Goal: Information Seeking & Learning: Learn about a topic

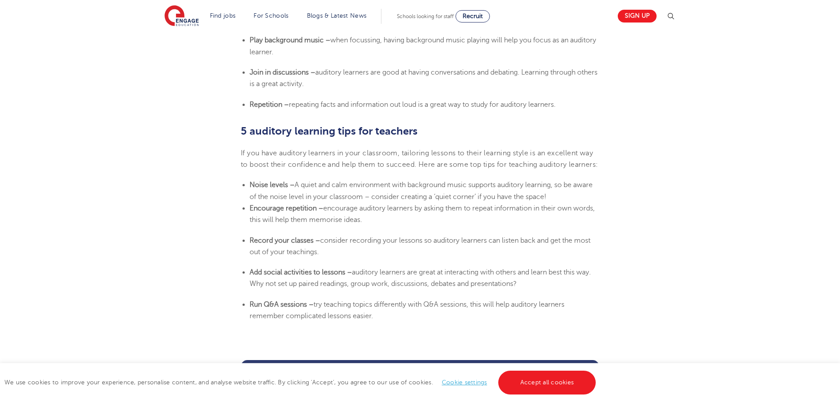
scroll to position [1991, 0]
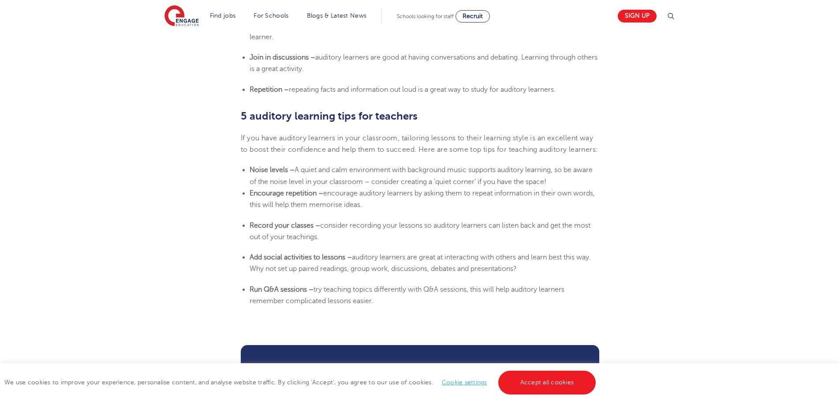
click at [387, 211] on li "Encourage repetition – encourage auditory learners by asking them to repeat inf…" at bounding box center [424, 198] width 350 height 23
drag, startPoint x: 387, startPoint y: 228, endPoint x: 327, endPoint y: 217, distance: 60.5
click at [327, 211] on li "Encourage repetition – encourage auditory learners by asking them to repeat inf…" at bounding box center [424, 198] width 350 height 23
copy span "encourage auditory learners by asking them to repeat information in their own w…"
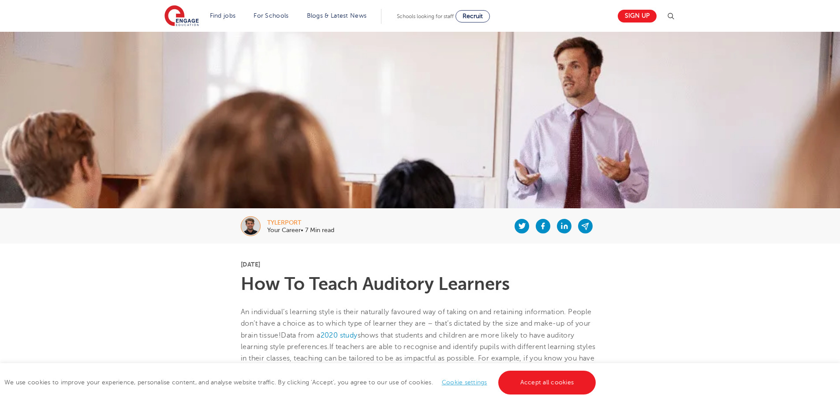
scroll to position [44, 0]
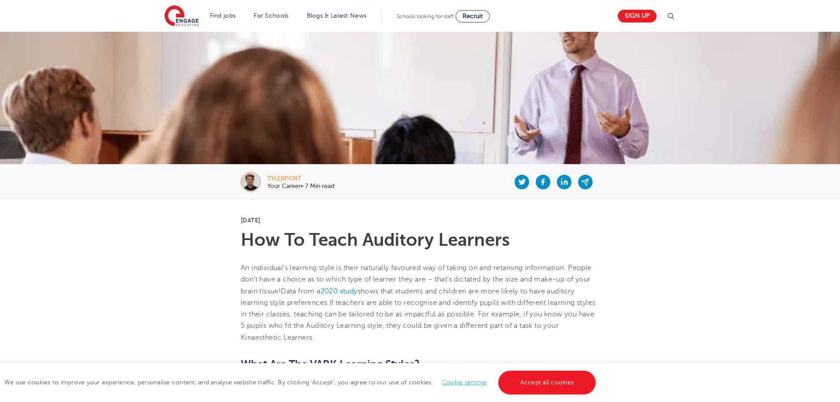
click at [295, 179] on div "tylerport" at bounding box center [300, 178] width 67 height 6
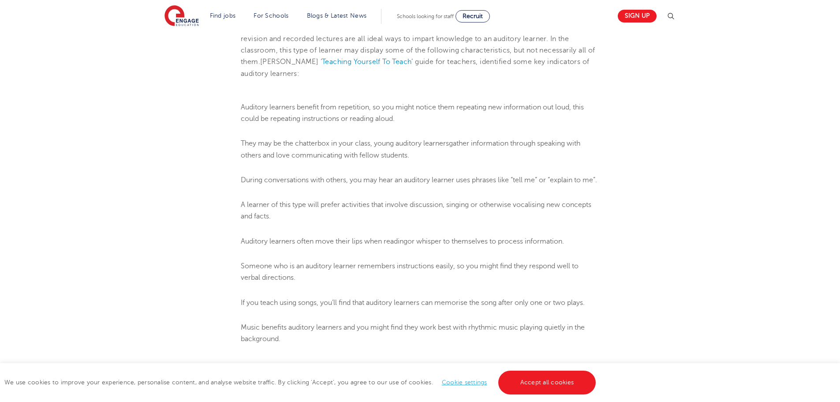
scroll to position [1058, 0]
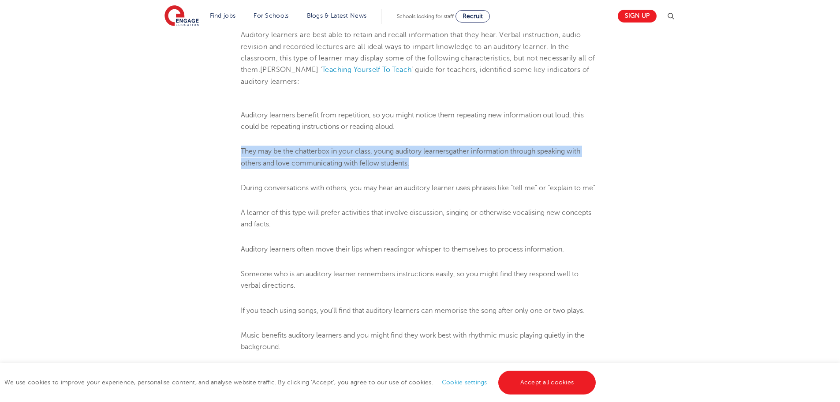
drag, startPoint x: 412, startPoint y: 163, endPoint x: 242, endPoint y: 152, distance: 170.5
click at [242, 152] on li "They may be the chatterbox in your class, young auditory learners gather inform…" at bounding box center [420, 156] width 358 height 23
copy li "They may be the chatterbox in your class, young auditory learners gather inform…"
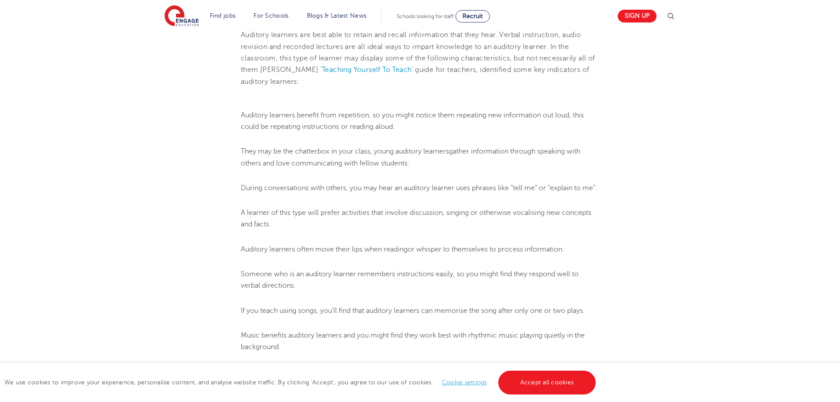
click at [417, 224] on span "A learner of this type will prefer activities that involve discussion, singing …" at bounding box center [416, 217] width 350 height 19
